Goal: Information Seeking & Learning: Find specific fact

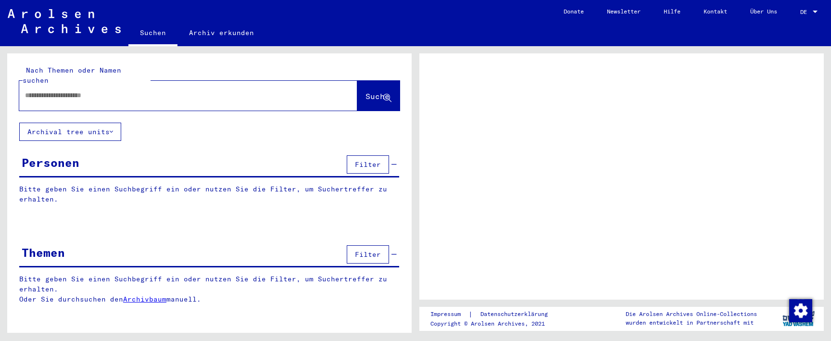
click at [170, 90] on input "text" at bounding box center [179, 95] width 309 height 10
type input "*******"
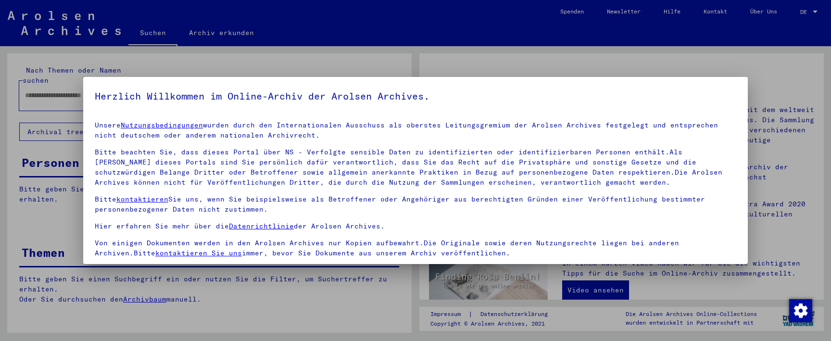
scroll to position [70, 0]
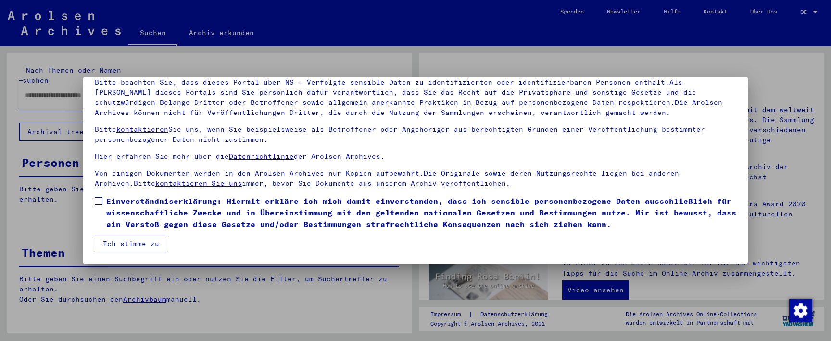
click at [94, 190] on mat-dialog-content "Unsere Nutzungsbedingungen wurden durch den Internationalen Ausschuss als obers…" at bounding box center [415, 148] width 664 height 209
click at [94, 201] on mat-dialog-content "Unsere Nutzungsbedingungen wurden durch den Internationalen Ausschuss als obers…" at bounding box center [415, 148] width 664 height 209
click at [101, 204] on span at bounding box center [99, 201] width 8 height 8
click at [112, 238] on button "Ich stimme zu" at bounding box center [131, 244] width 73 height 18
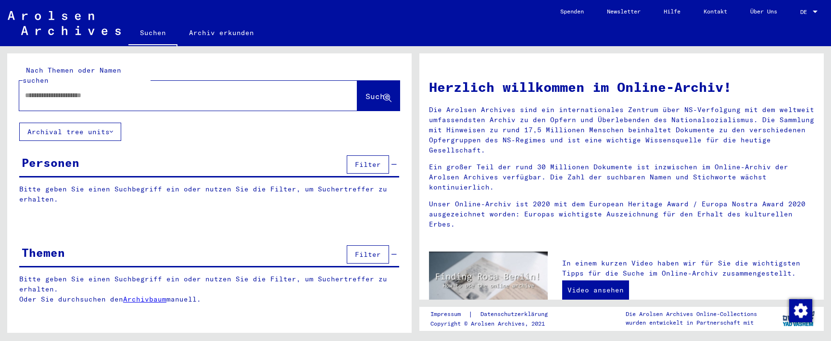
click at [92, 90] on div at bounding box center [173, 96] width 309 height 22
click at [89, 90] on input "text" at bounding box center [176, 95] width 303 height 10
type input "**********"
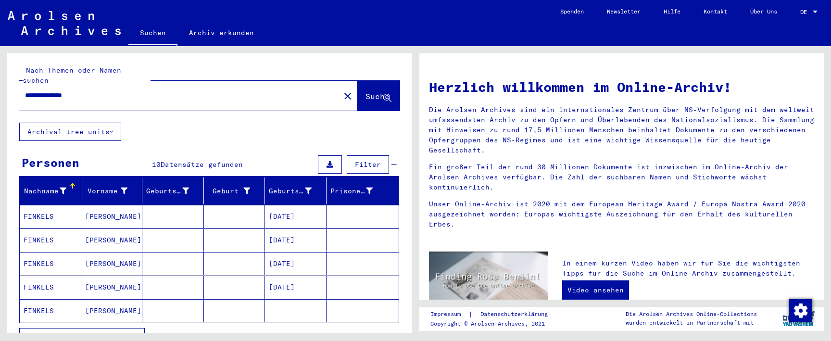
click at [310, 205] on mat-cell "[DATE]" at bounding box center [296, 216] width 62 height 23
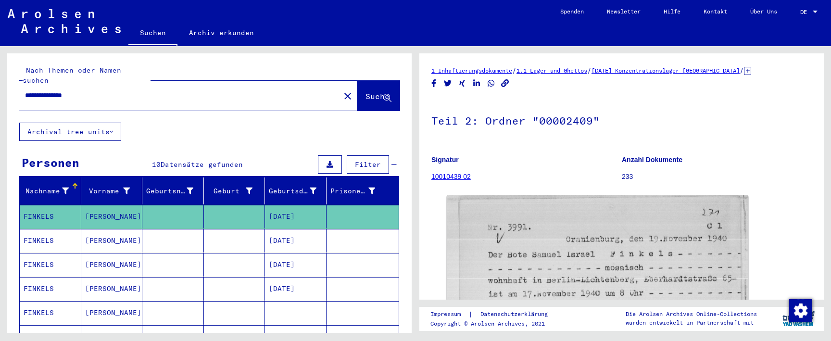
click at [310, 237] on mat-cell "[DATE]" at bounding box center [296, 241] width 62 height 24
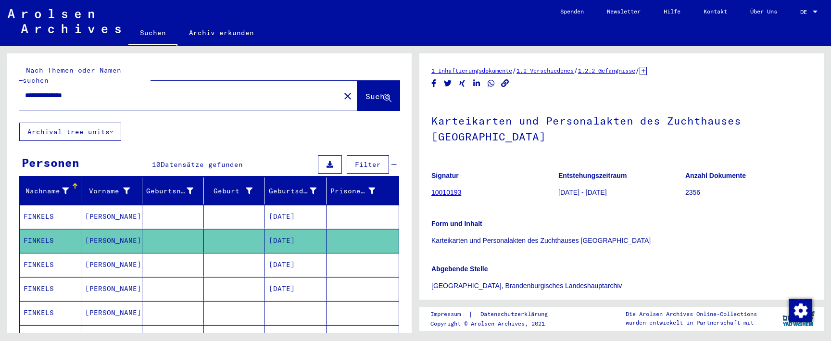
click at [310, 253] on mat-cell "[DATE]" at bounding box center [296, 265] width 62 height 24
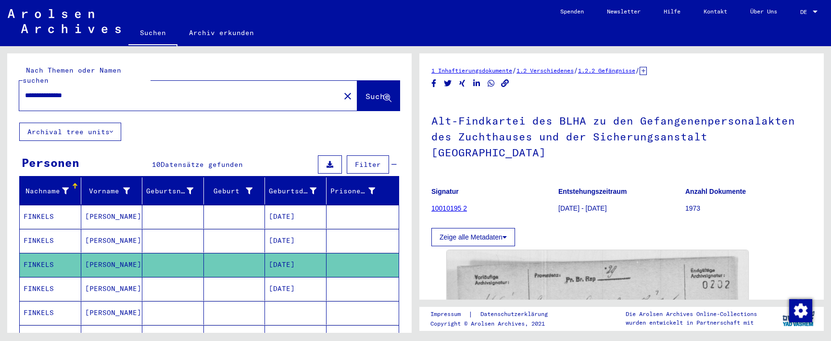
click at [309, 233] on mat-cell "[DATE]" at bounding box center [296, 241] width 62 height 24
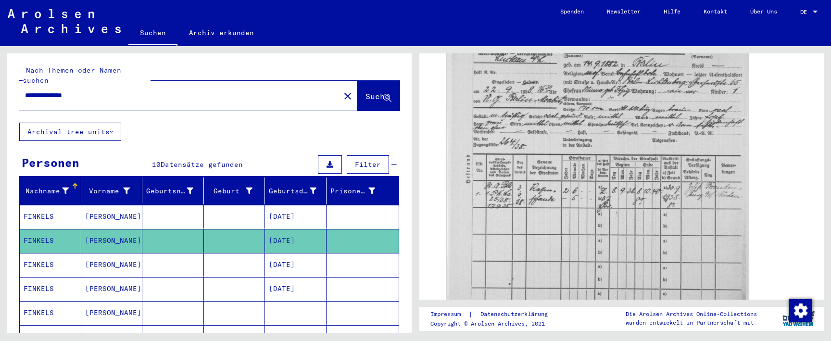
scroll to position [284, 0]
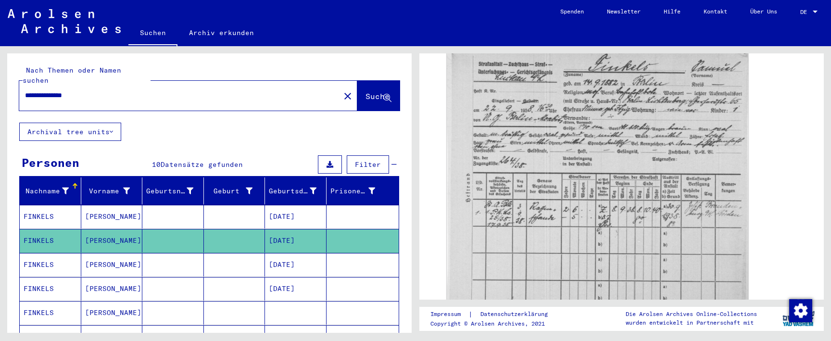
click at [357, 253] on mat-cell at bounding box center [362, 265] width 73 height 24
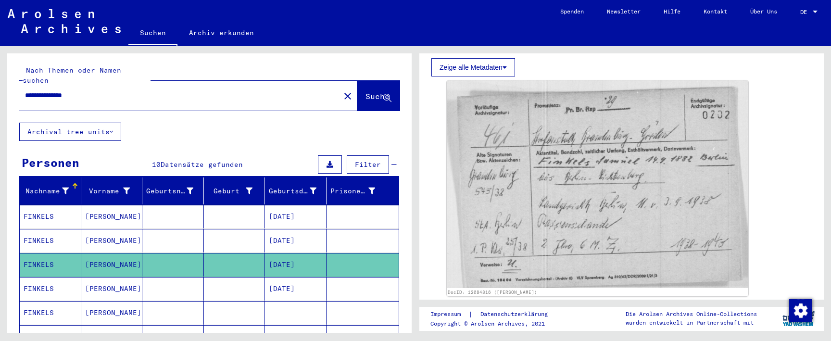
scroll to position [180, 0]
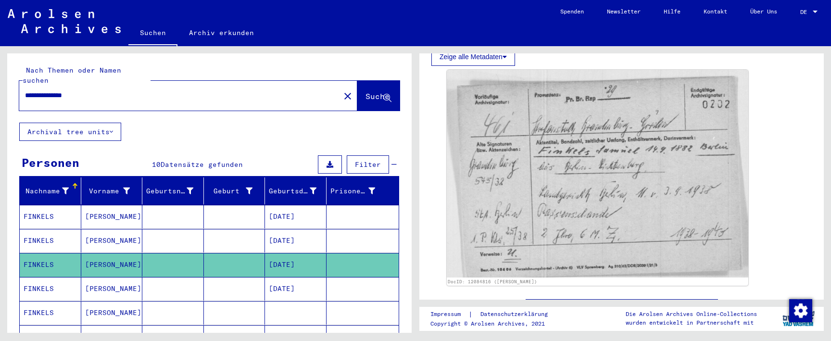
click at [368, 16] on mat-toolbar "Suchen Archiv erkunden Detailfragen/-infos zu den Dokumenten? Stelle hier einen…" at bounding box center [415, 23] width 831 height 46
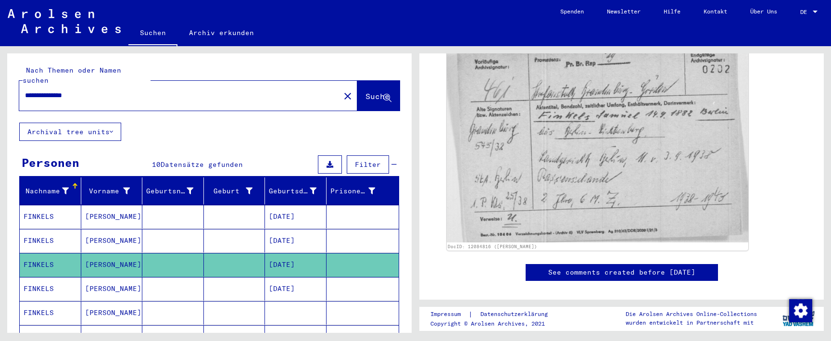
scroll to position [240, 0]
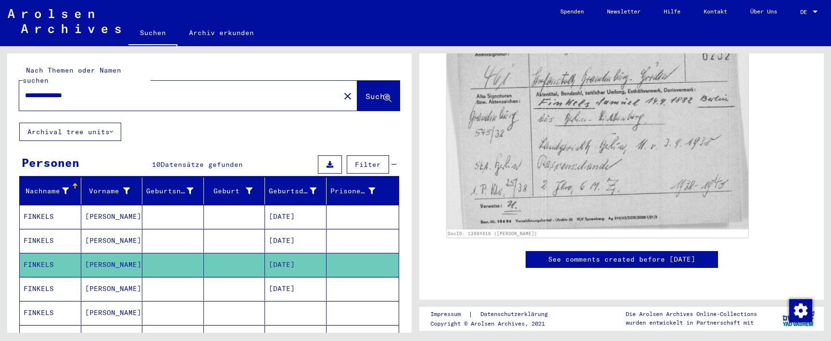
click at [366, 280] on mat-cell at bounding box center [362, 289] width 73 height 24
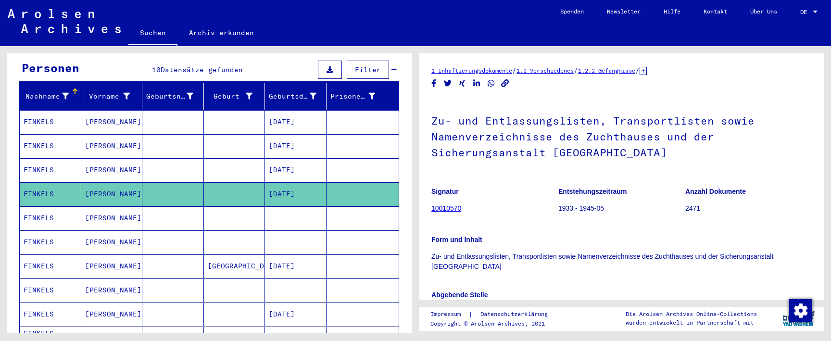
click at [349, 206] on mat-cell at bounding box center [362, 218] width 73 height 24
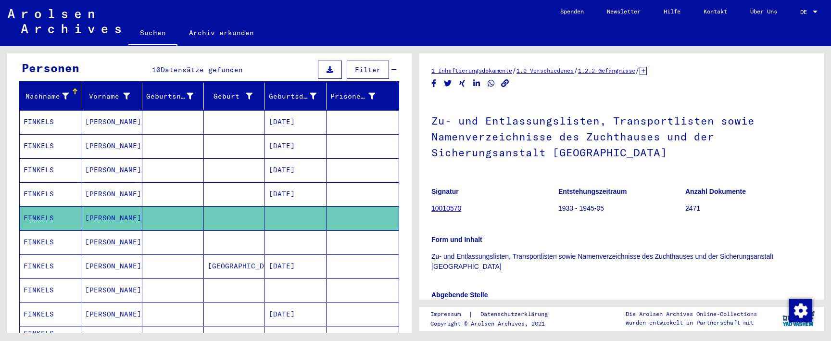
click at [346, 233] on mat-cell at bounding box center [362, 242] width 73 height 24
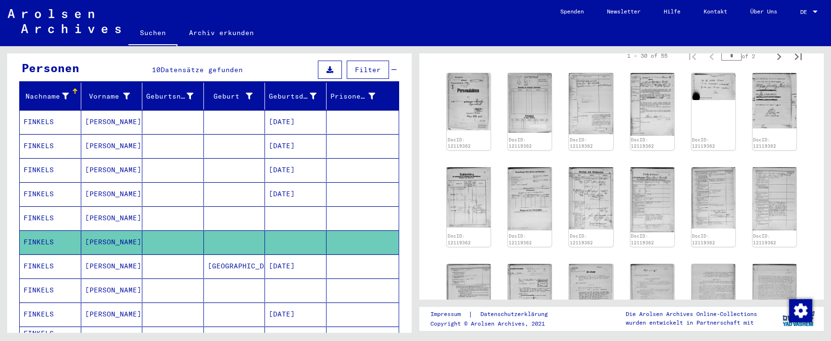
scroll to position [391, 0]
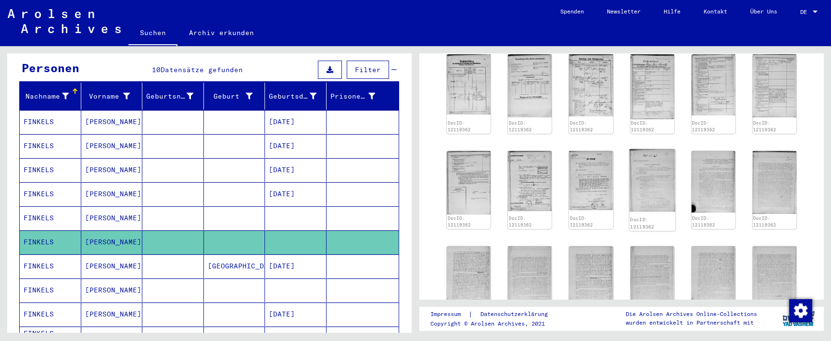
click at [670, 187] on img at bounding box center [652, 180] width 46 height 62
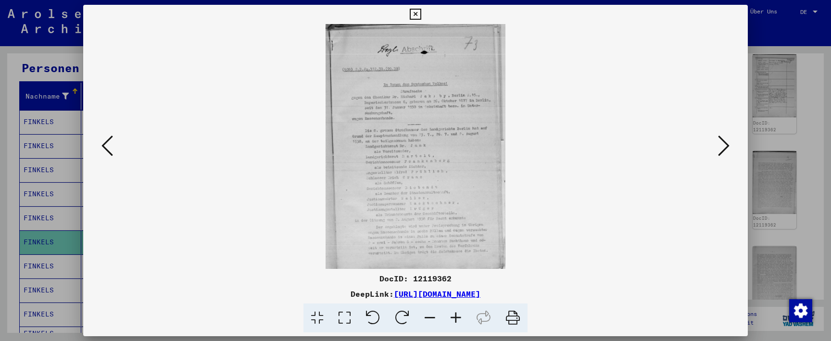
click at [458, 316] on icon at bounding box center [456, 317] width 26 height 29
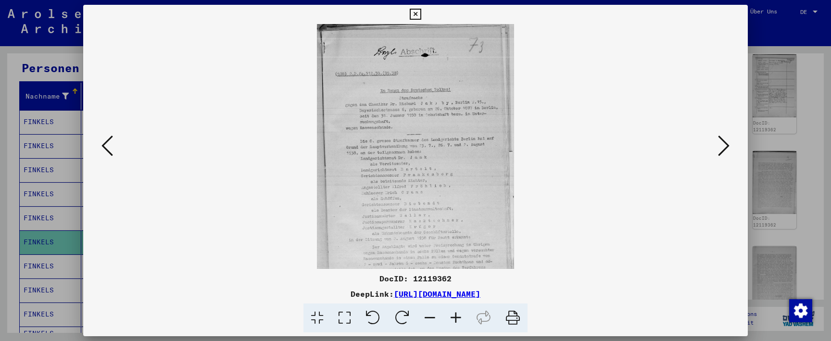
click at [458, 316] on icon at bounding box center [456, 317] width 26 height 29
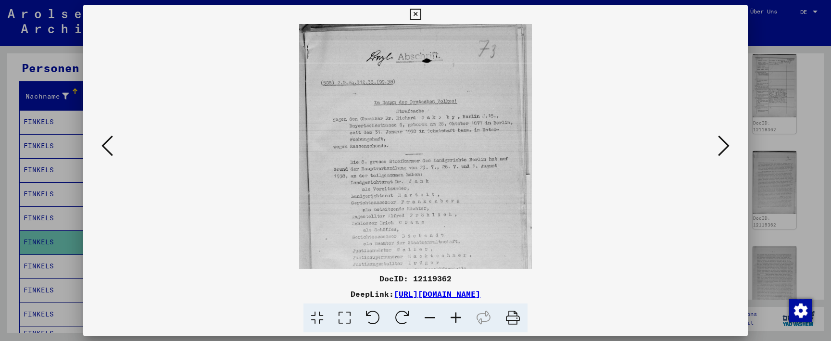
click at [458, 316] on icon at bounding box center [456, 317] width 26 height 29
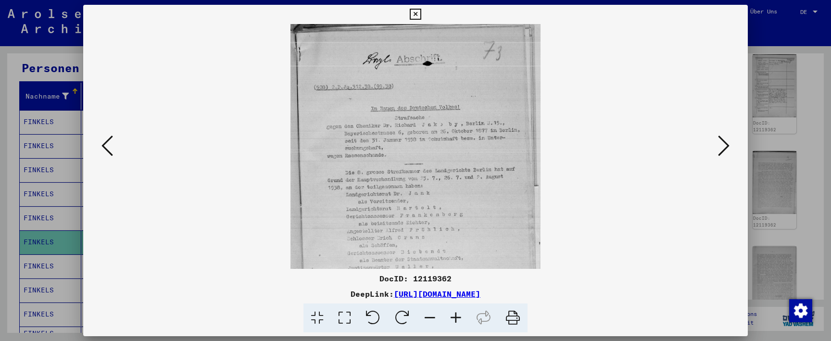
click at [458, 316] on icon at bounding box center [456, 317] width 26 height 29
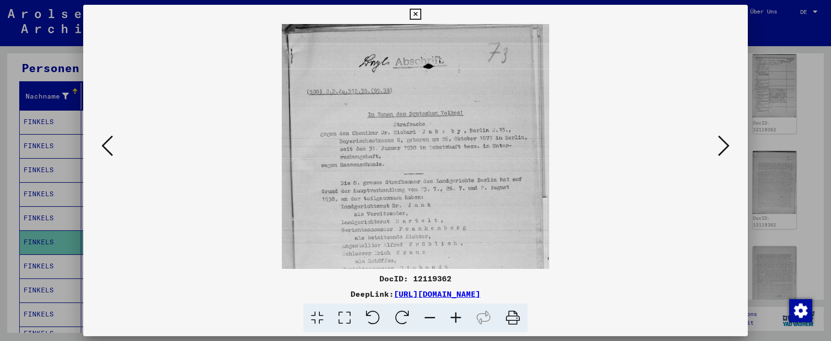
click at [458, 316] on icon at bounding box center [456, 317] width 26 height 29
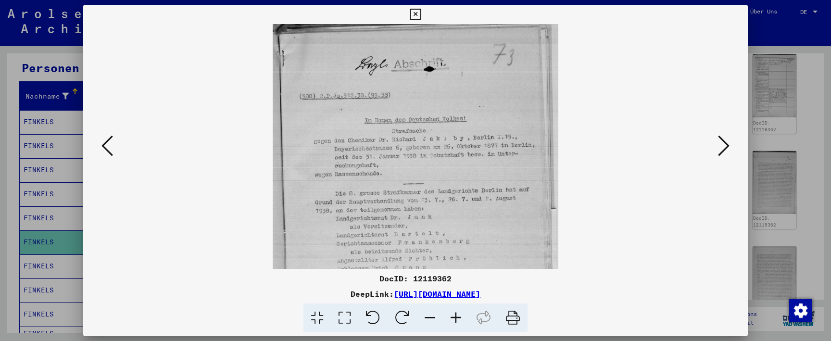
click at [458, 316] on icon at bounding box center [456, 317] width 26 height 29
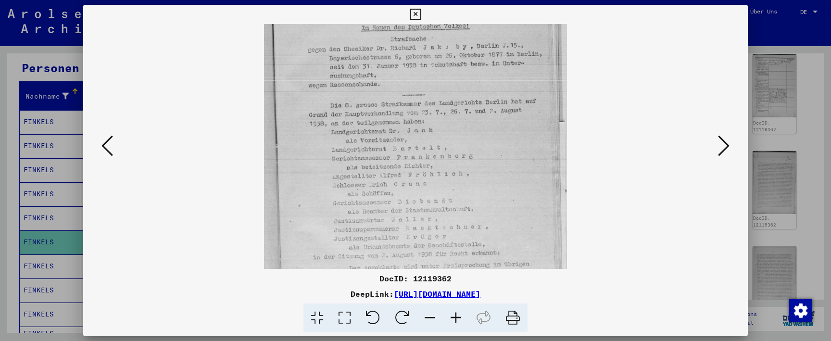
drag, startPoint x: 537, startPoint y: 229, endPoint x: 557, endPoint y: 130, distance: 100.9
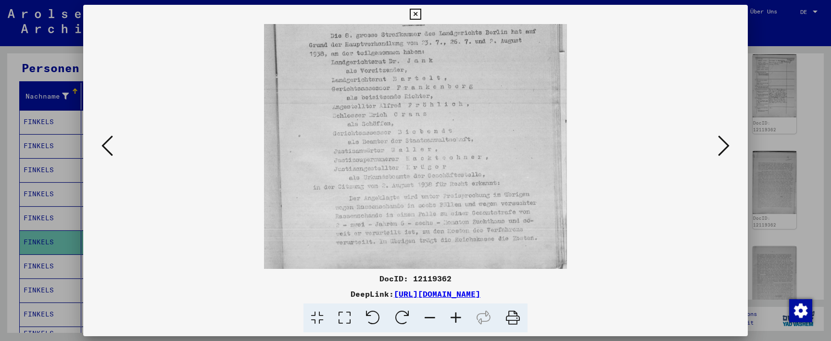
drag, startPoint x: 557, startPoint y: 158, endPoint x: 604, endPoint y: 99, distance: 75.6
click at [725, 147] on icon at bounding box center [724, 145] width 12 height 23
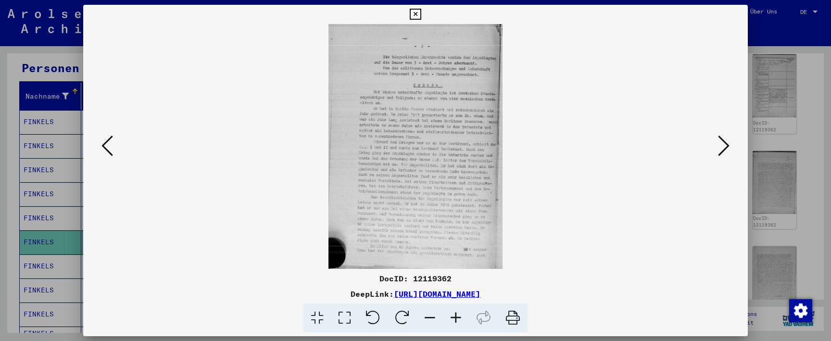
scroll to position [0, 0]
click at [725, 147] on icon at bounding box center [724, 145] width 12 height 23
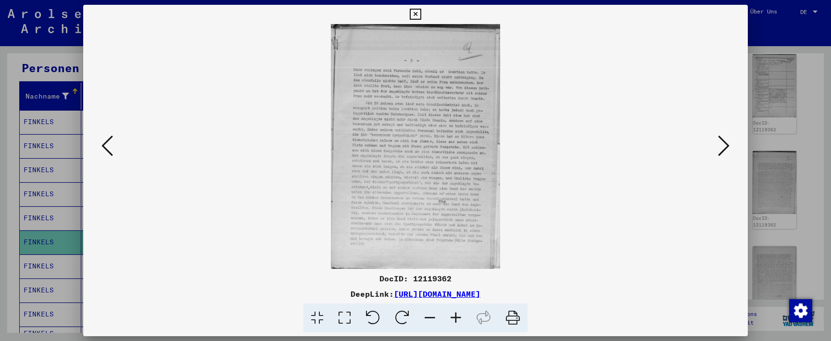
click at [725, 147] on icon at bounding box center [724, 145] width 12 height 23
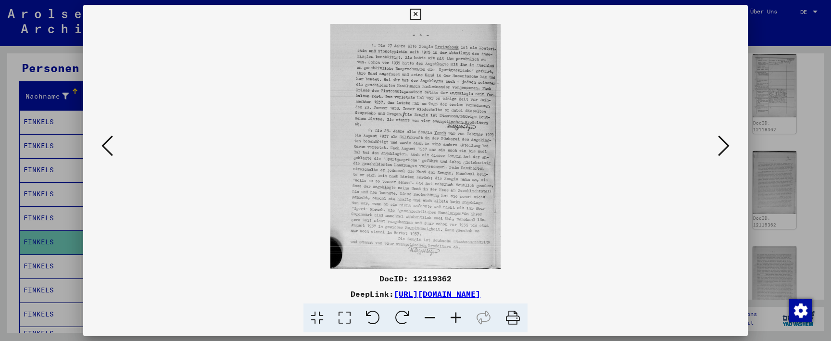
click at [725, 147] on icon at bounding box center [724, 145] width 12 height 23
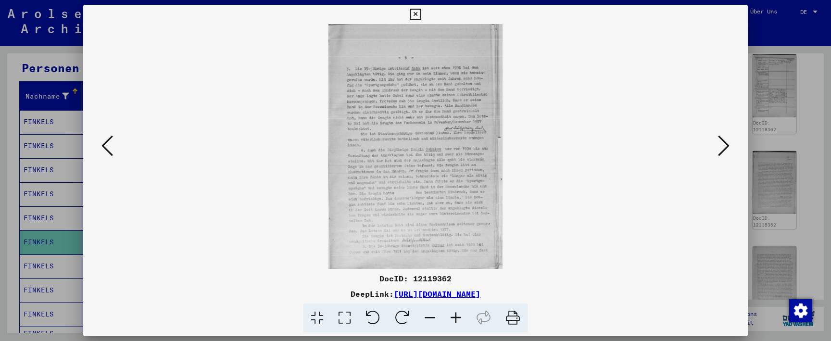
click at [725, 147] on icon at bounding box center [724, 145] width 12 height 23
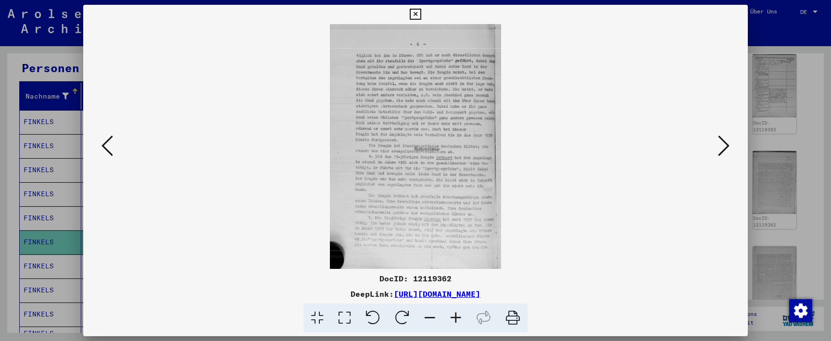
click at [725, 147] on icon at bounding box center [724, 145] width 12 height 23
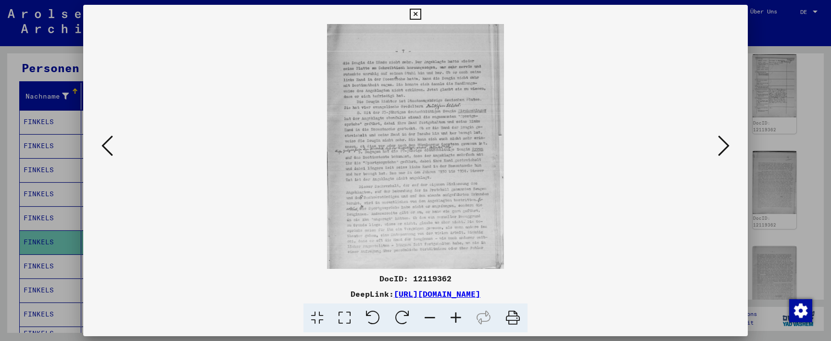
click at [725, 147] on icon at bounding box center [724, 145] width 12 height 23
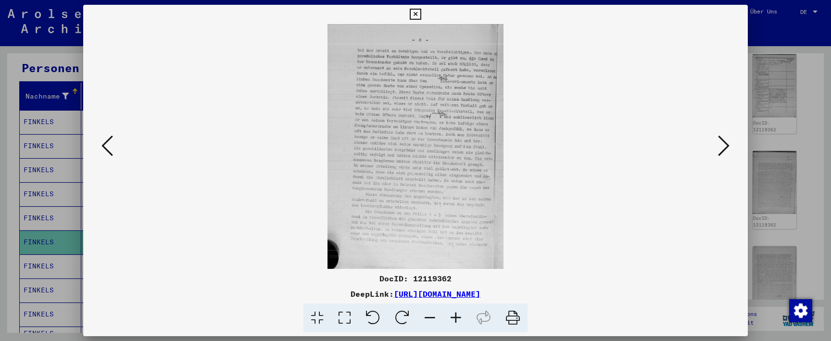
click at [725, 147] on icon at bounding box center [724, 145] width 12 height 23
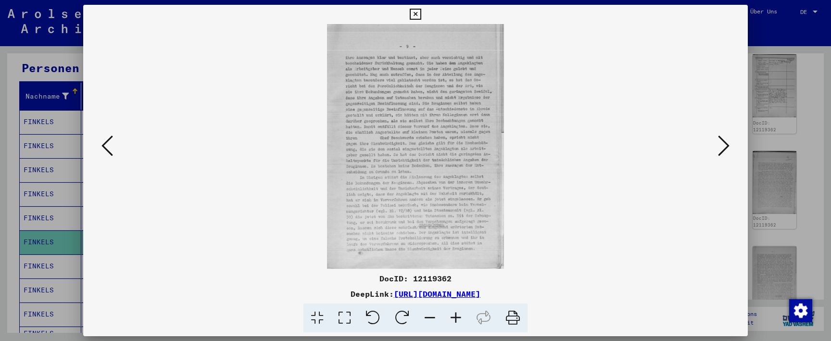
click at [725, 147] on icon at bounding box center [724, 145] width 12 height 23
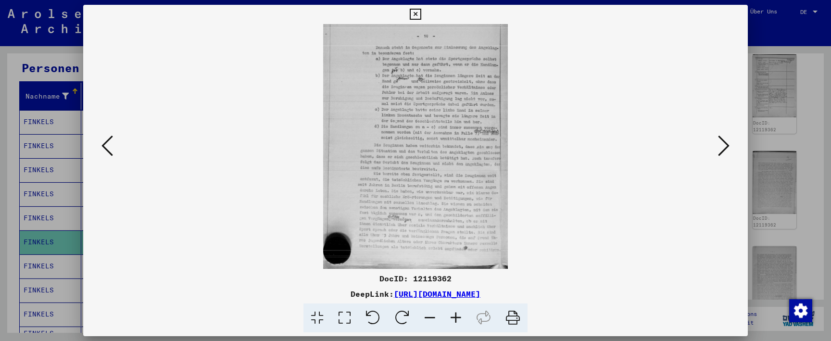
click at [725, 147] on icon at bounding box center [724, 145] width 12 height 23
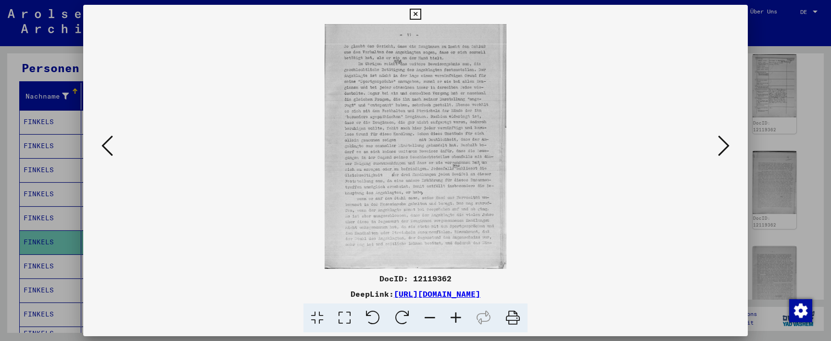
click at [725, 147] on icon at bounding box center [724, 145] width 12 height 23
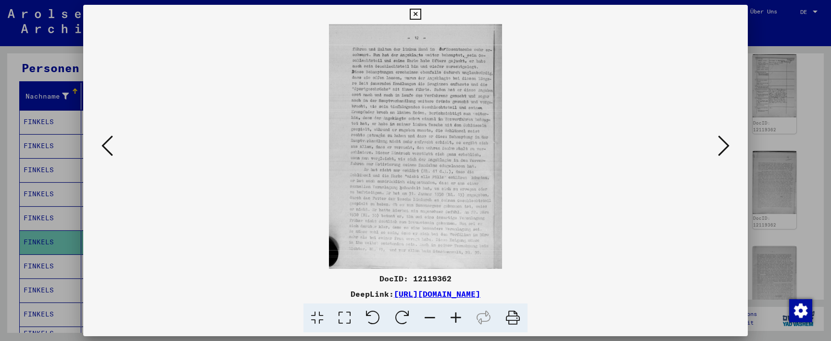
click at [725, 147] on icon at bounding box center [724, 145] width 12 height 23
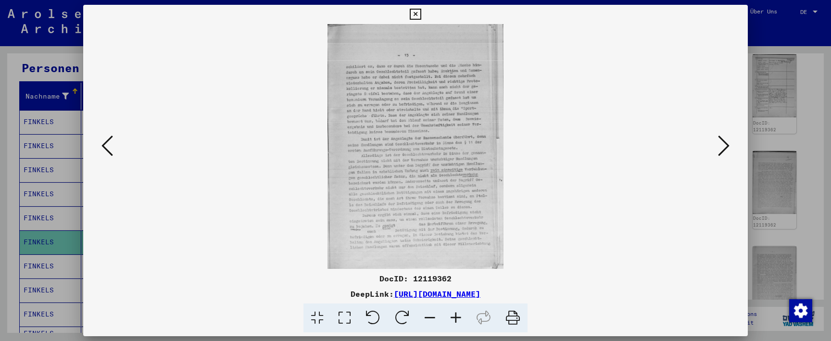
click at [725, 147] on icon at bounding box center [724, 145] width 12 height 23
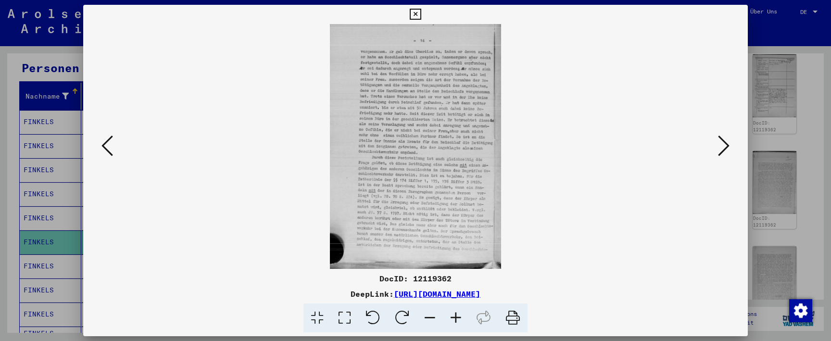
click at [725, 147] on icon at bounding box center [724, 145] width 12 height 23
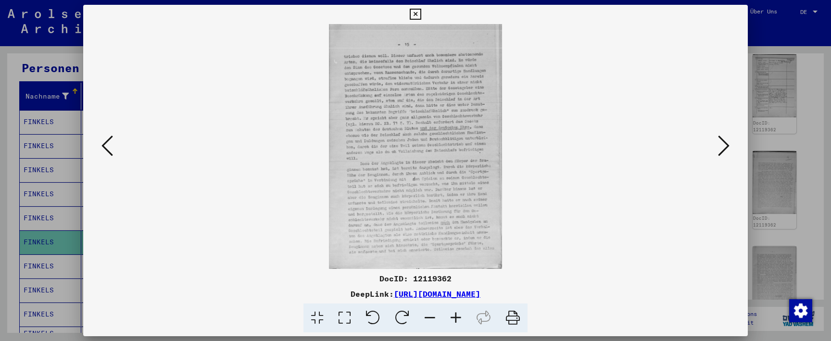
click at [725, 147] on icon at bounding box center [724, 145] width 12 height 23
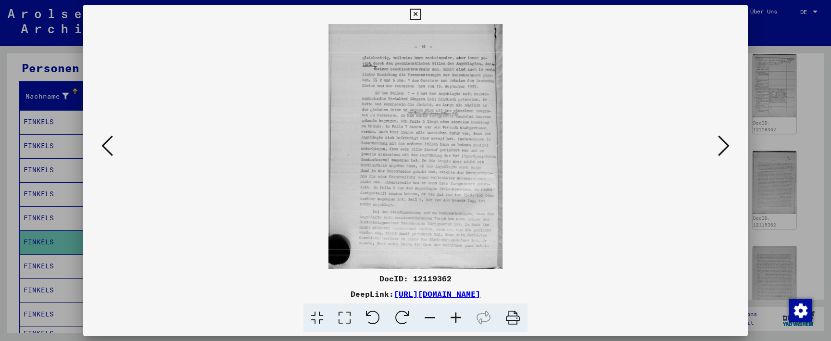
click at [725, 147] on icon at bounding box center [724, 145] width 12 height 23
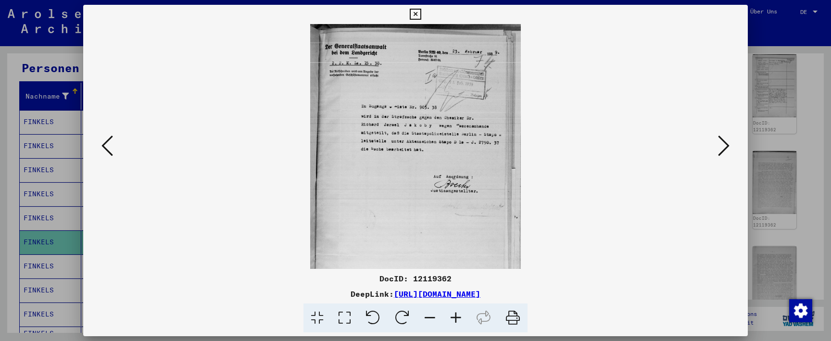
click at [725, 147] on icon at bounding box center [724, 145] width 12 height 23
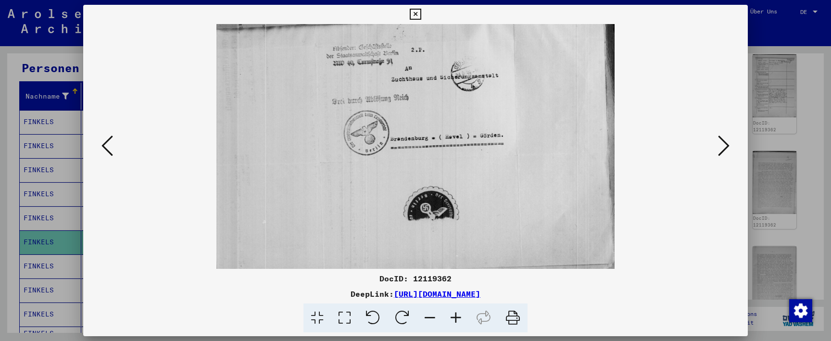
click at [725, 147] on icon at bounding box center [724, 145] width 12 height 23
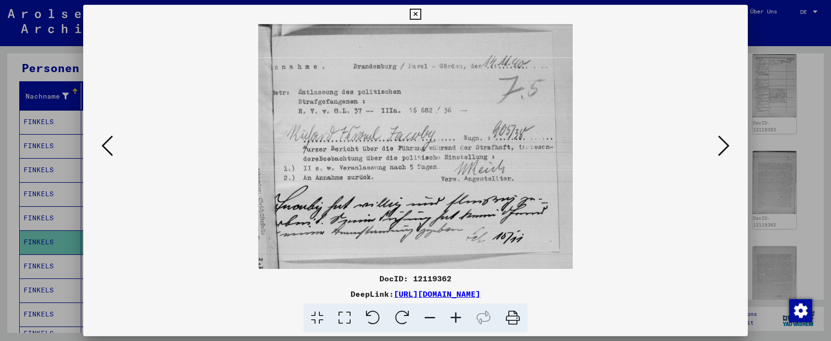
click at [725, 147] on icon at bounding box center [724, 145] width 12 height 23
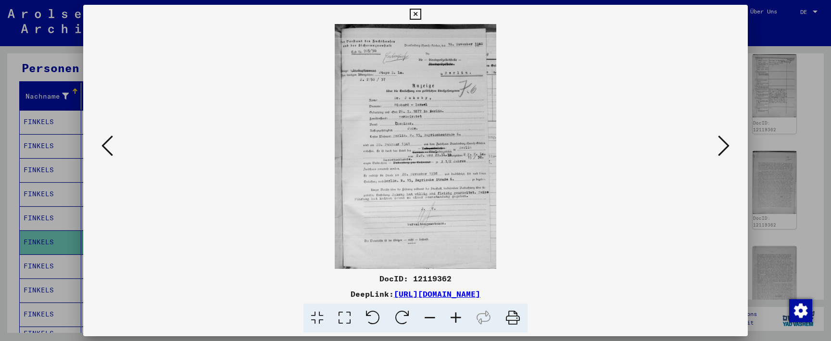
click at [725, 147] on icon at bounding box center [724, 145] width 12 height 23
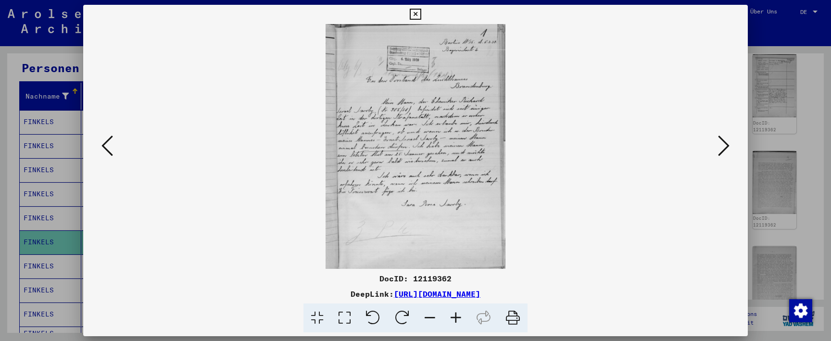
click at [725, 147] on icon at bounding box center [724, 145] width 12 height 23
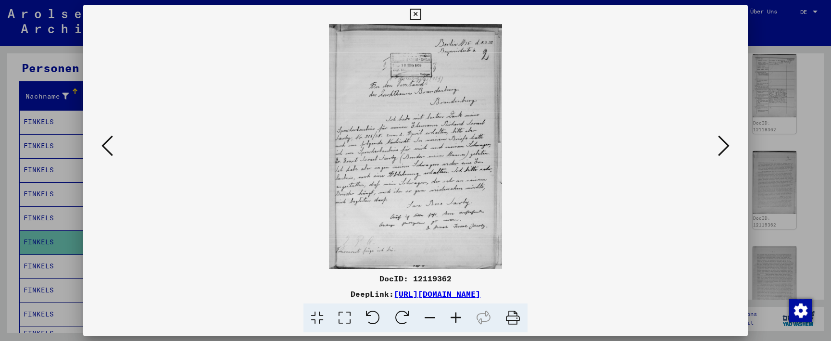
click at [725, 147] on icon at bounding box center [724, 145] width 12 height 23
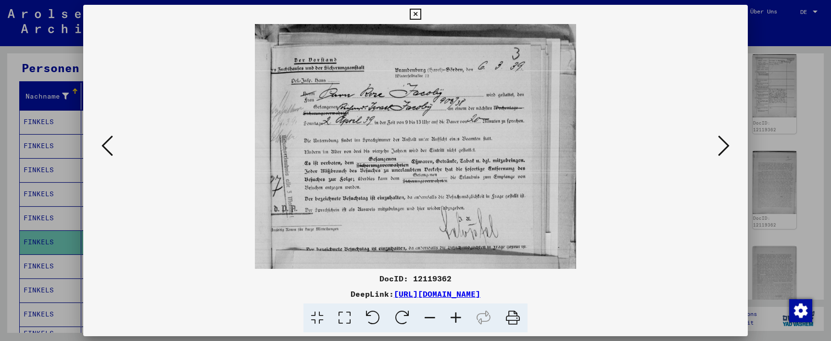
click at [725, 147] on icon at bounding box center [724, 145] width 12 height 23
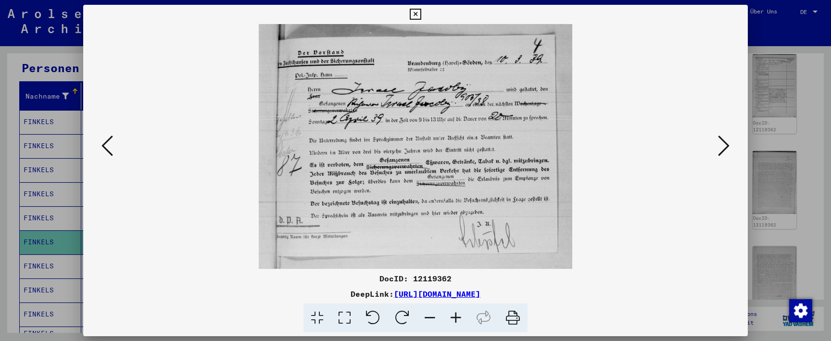
click at [725, 147] on icon at bounding box center [724, 145] width 12 height 23
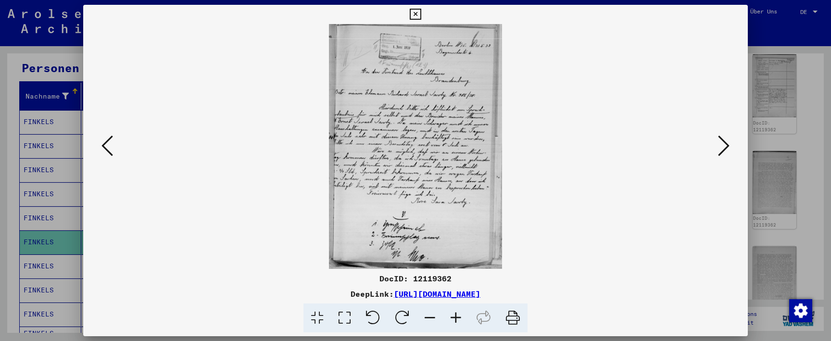
click at [725, 147] on icon at bounding box center [724, 145] width 12 height 23
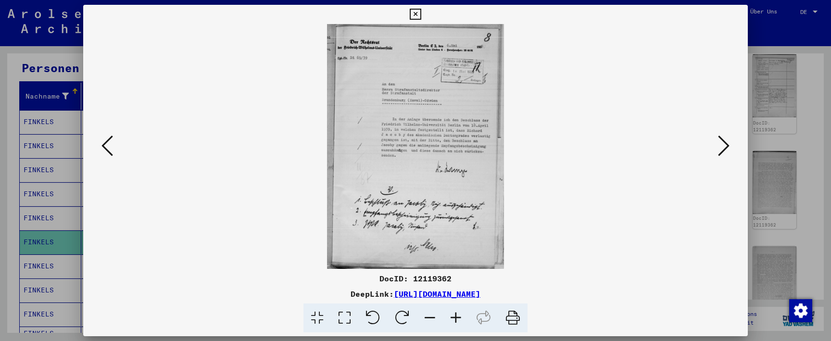
click at [725, 147] on icon at bounding box center [724, 145] width 12 height 23
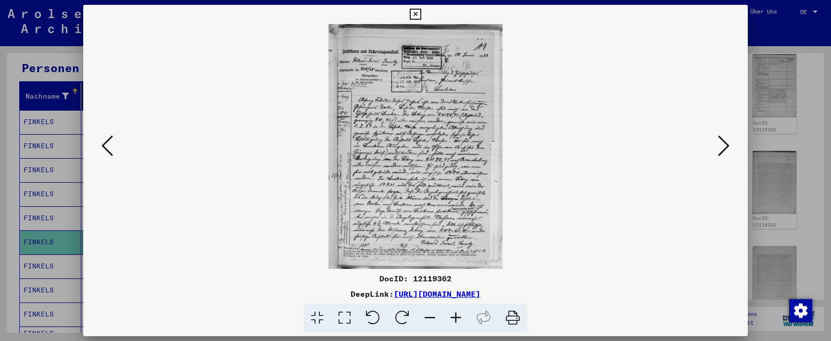
click at [725, 147] on icon at bounding box center [724, 145] width 12 height 23
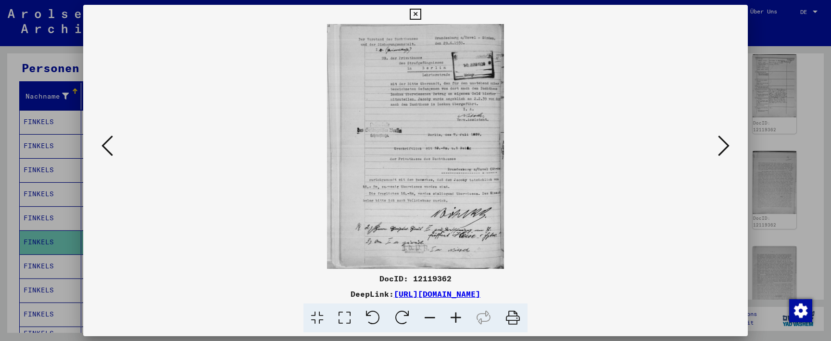
click at [725, 147] on icon at bounding box center [724, 145] width 12 height 23
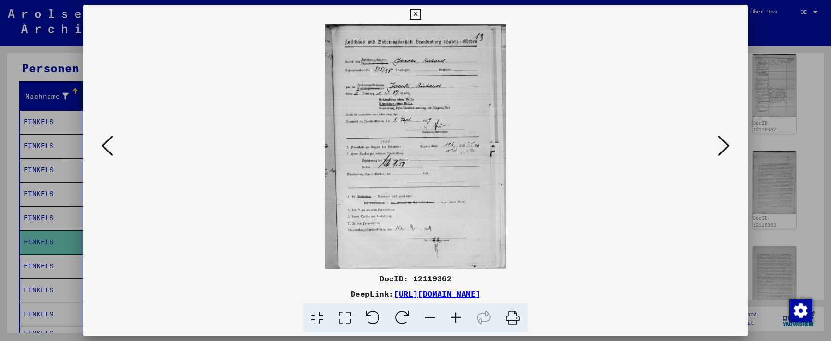
click at [725, 147] on icon at bounding box center [724, 145] width 12 height 23
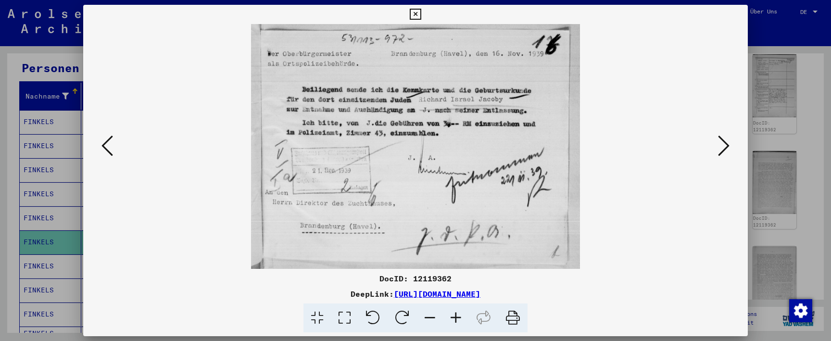
click at [725, 147] on icon at bounding box center [724, 145] width 12 height 23
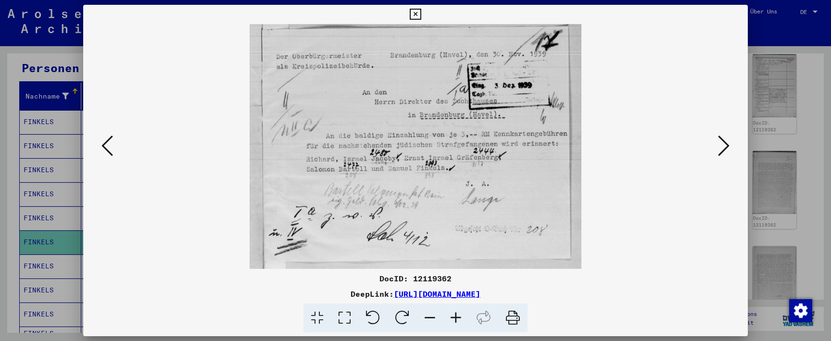
click at [725, 147] on icon at bounding box center [724, 145] width 12 height 23
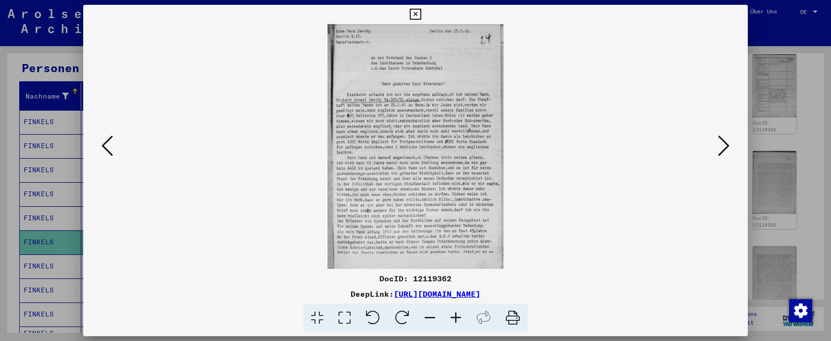
click at [725, 147] on icon at bounding box center [724, 145] width 12 height 23
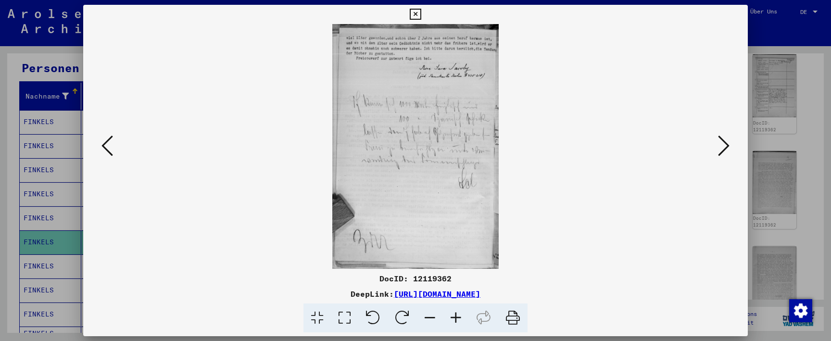
click at [725, 147] on icon at bounding box center [724, 145] width 12 height 23
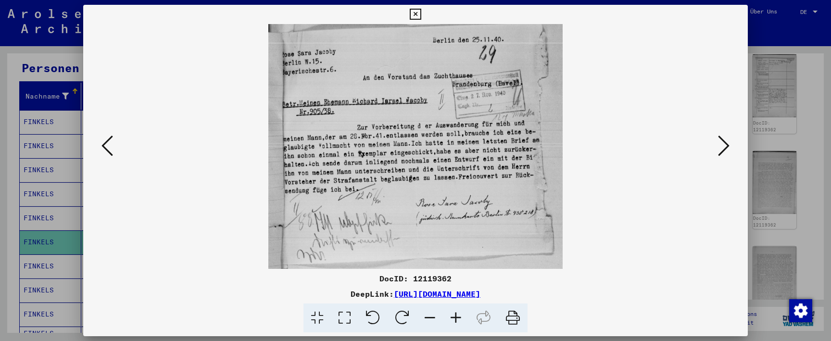
click at [725, 147] on icon at bounding box center [724, 145] width 12 height 23
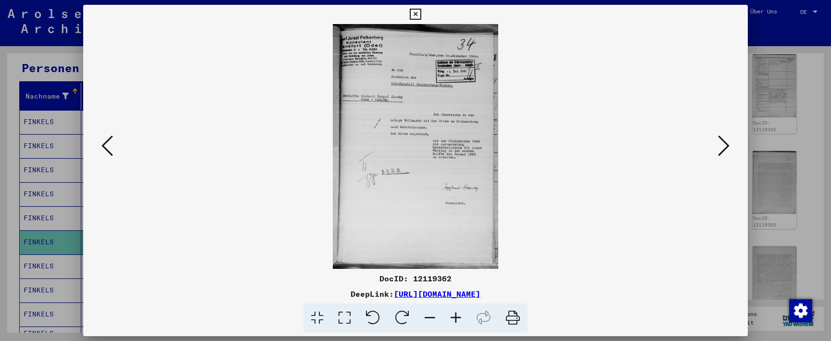
click at [725, 147] on icon at bounding box center [724, 145] width 12 height 23
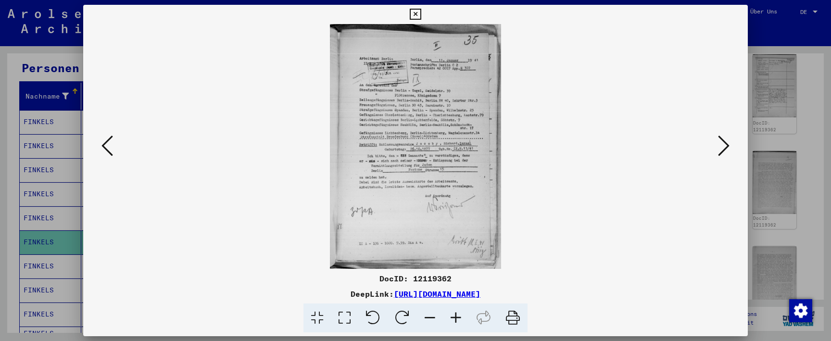
click at [421, 15] on icon at bounding box center [415, 15] width 11 height 12
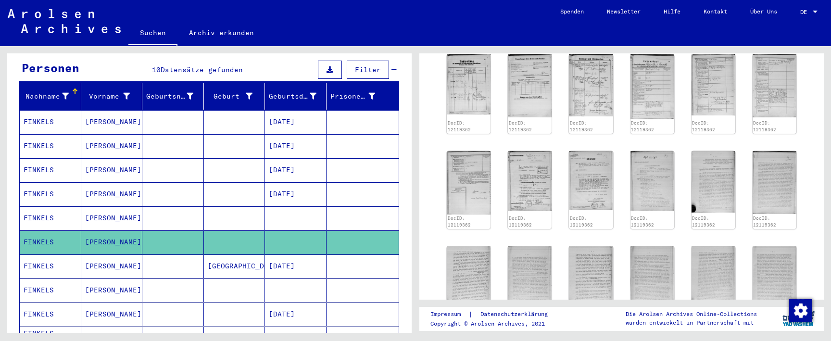
click at [243, 257] on mat-cell "[GEOGRAPHIC_DATA]" at bounding box center [235, 266] width 62 height 24
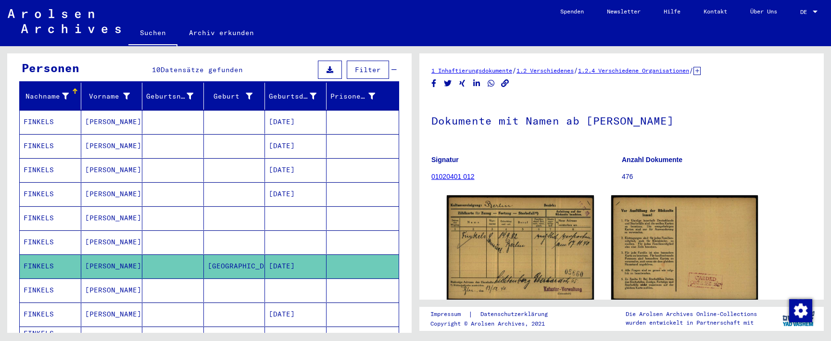
click at [298, 278] on mat-cell at bounding box center [296, 290] width 62 height 24
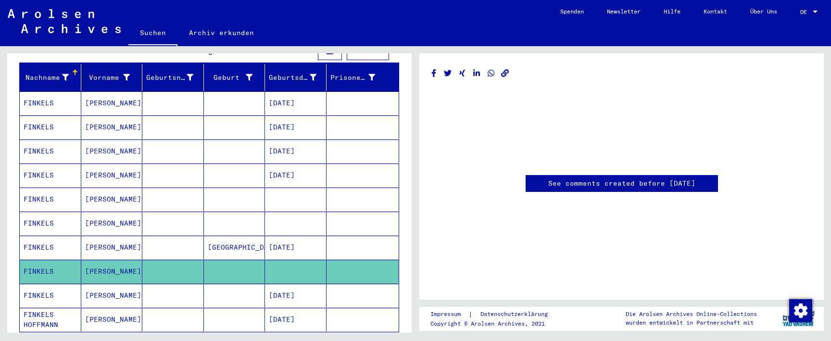
scroll to position [127, 0]
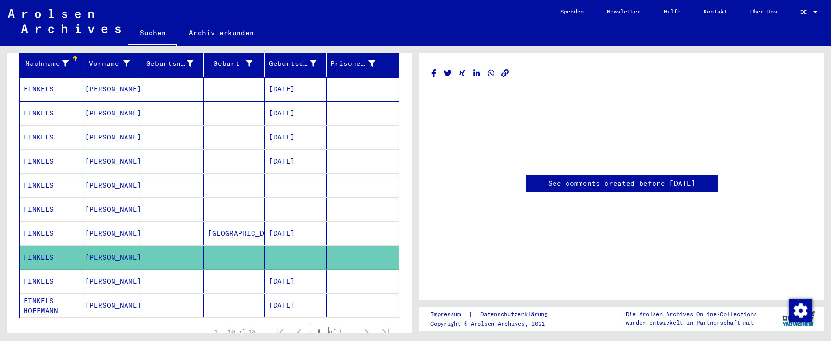
click at [296, 274] on mat-cell "[DATE]" at bounding box center [296, 282] width 62 height 24
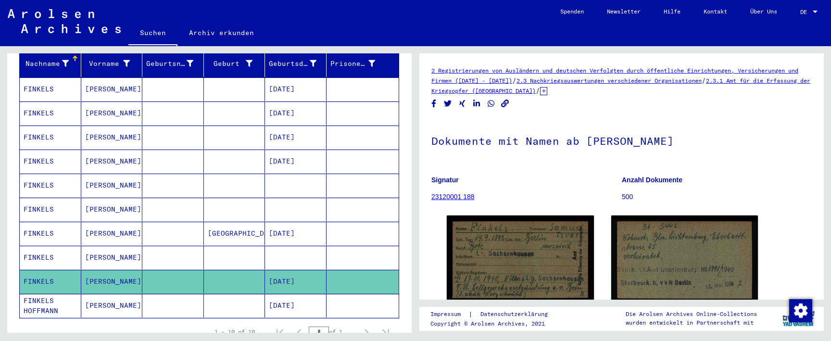
click at [296, 294] on mat-cell "[DATE]" at bounding box center [296, 306] width 62 height 24
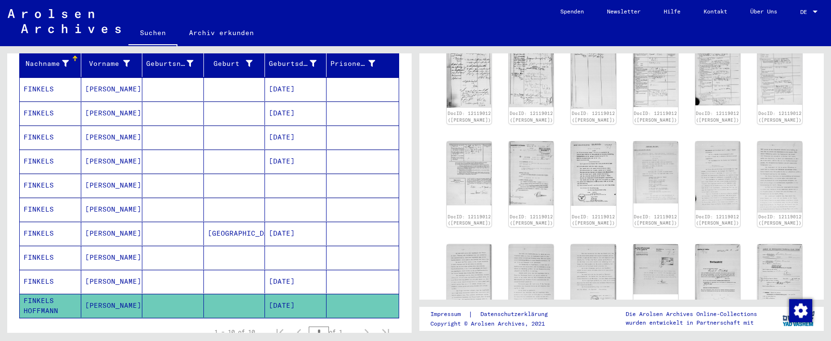
scroll to position [411, 0]
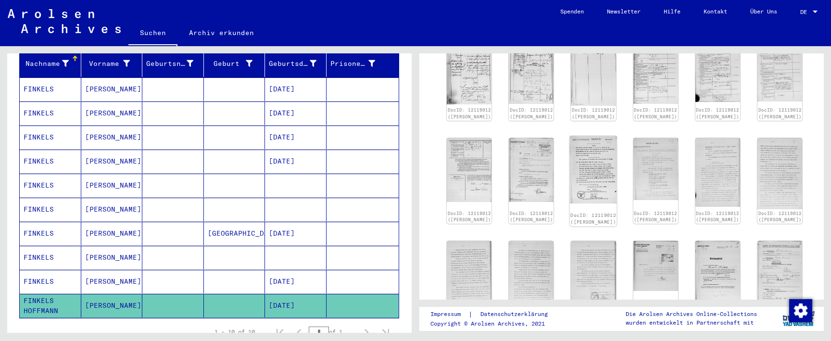
click at [584, 199] on img at bounding box center [593, 170] width 47 height 68
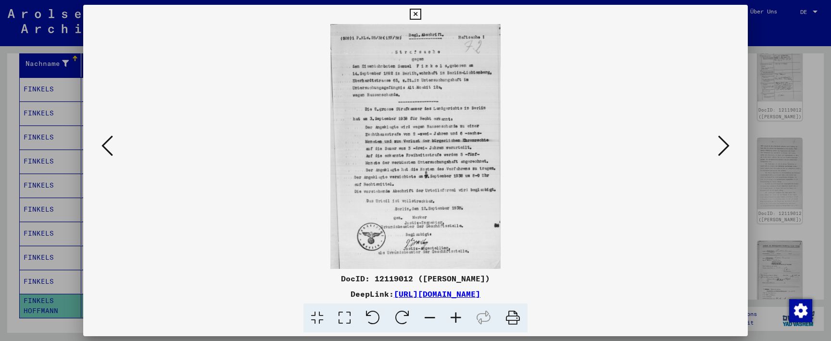
click at [725, 153] on icon at bounding box center [724, 145] width 12 height 23
